Goal: Task Accomplishment & Management: Complete application form

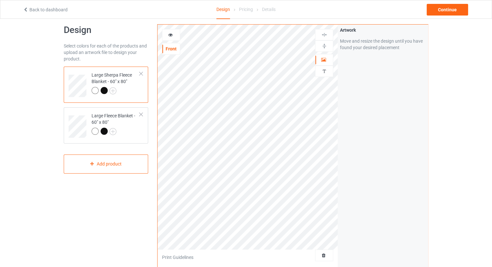
scroll to position [32, 0]
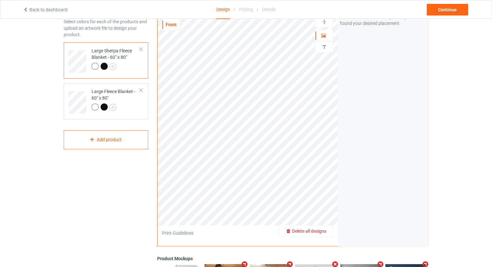
click at [318, 233] on span "Delete all designs" at bounding box center [309, 231] width 34 height 5
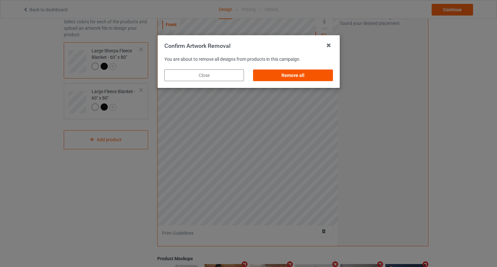
click at [284, 77] on div "Remove all" at bounding box center [293, 76] width 80 height 12
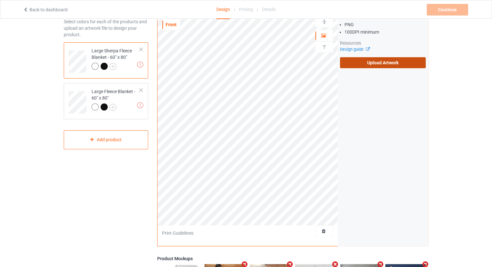
drag, startPoint x: 373, startPoint y: 53, endPoint x: 373, endPoint y: 61, distance: 7.8
click at [373, 54] on div "Artwork Requirements PNG 100 DPI minimum Resources Design guide Upload Artwork" at bounding box center [383, 36] width 86 height 66
click at [373, 61] on label "Upload Artwork" at bounding box center [383, 62] width 86 height 11
click at [0, 0] on input "Upload Artwork" at bounding box center [0, 0] width 0 height 0
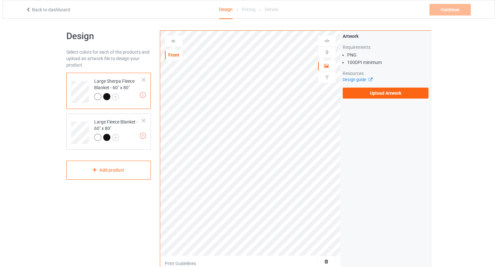
scroll to position [0, 0]
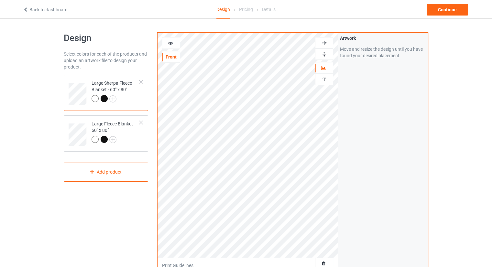
click at [365, 173] on div "Artwork Move and resize the design until you have found your desired placement" at bounding box center [383, 156] width 90 height 246
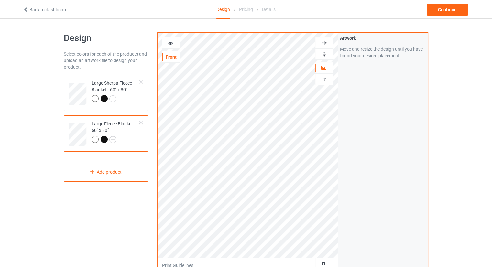
click at [366, 167] on div "Artwork Move and resize the design until you have found your desired placement" at bounding box center [383, 156] width 90 height 246
click at [441, 9] on div "Continue" at bounding box center [447, 10] width 41 height 12
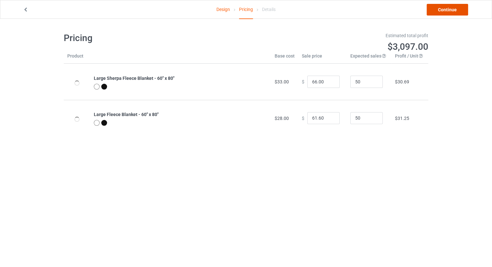
click at [439, 13] on link "Continue" at bounding box center [447, 10] width 41 height 12
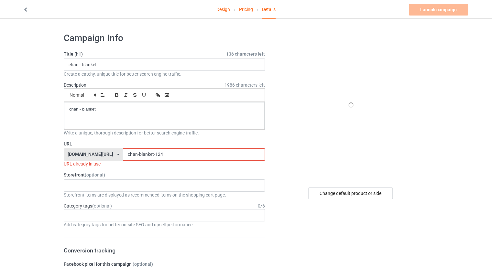
click at [150, 158] on input "chan-blanket-124" at bounding box center [194, 154] width 142 height 12
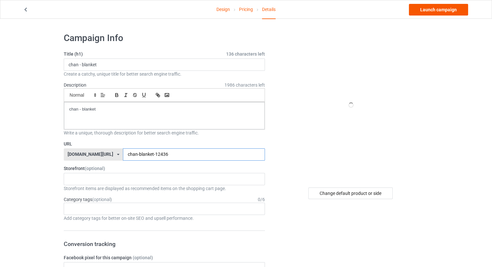
type input "chan-blanket-12436"
click at [436, 11] on link "Launch campaign" at bounding box center [438, 10] width 59 height 12
